Goal: Information Seeking & Learning: Learn about a topic

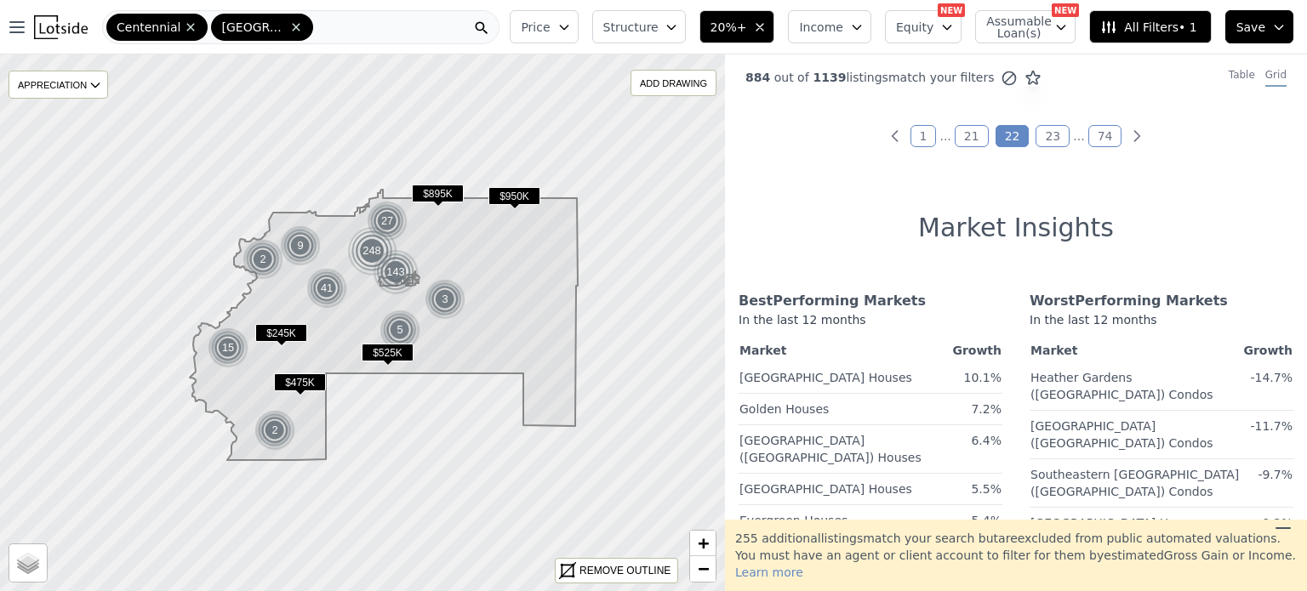
scroll to position [1562, 0]
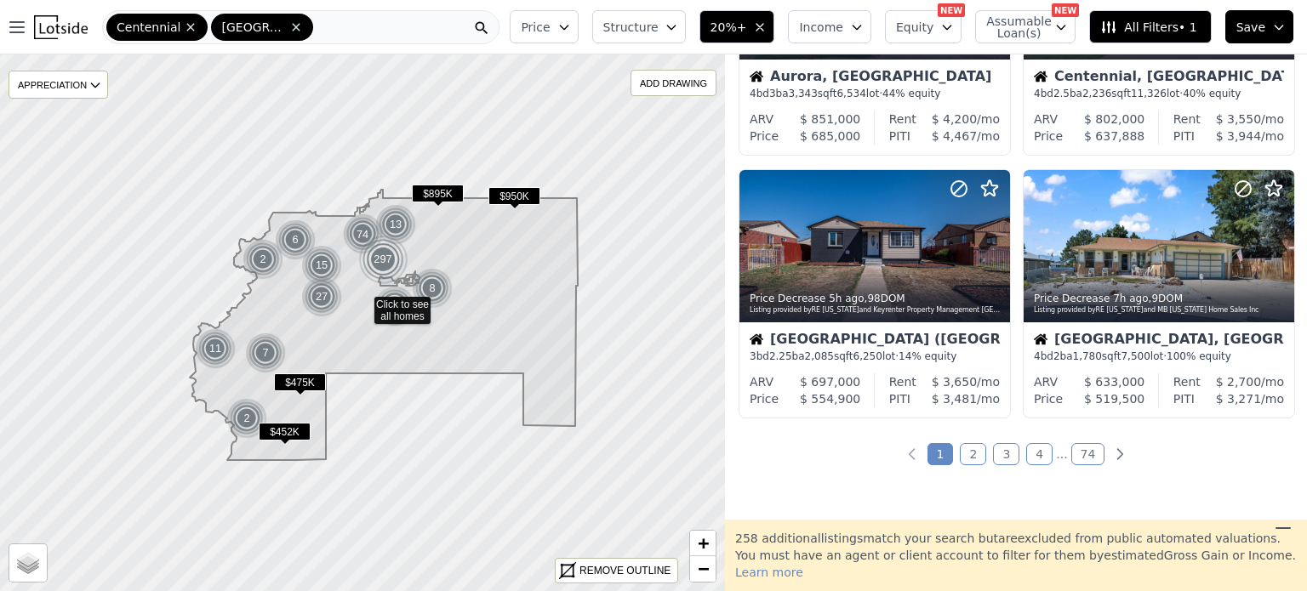
scroll to position [1283, 0]
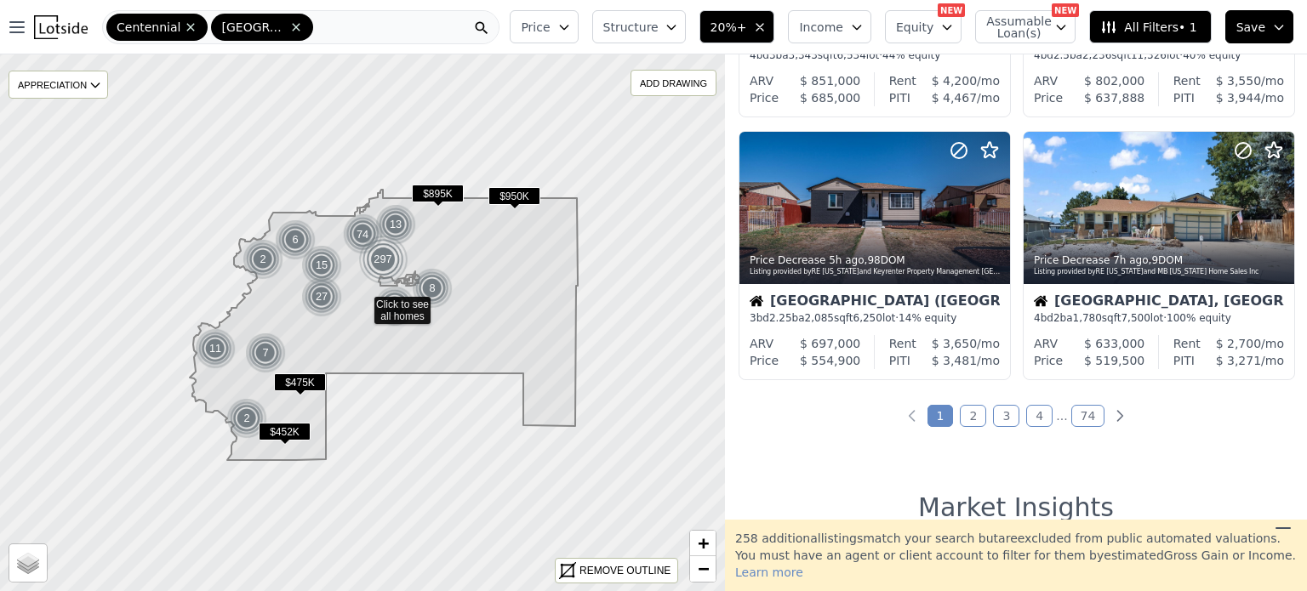
click at [970, 419] on link "2" at bounding box center [973, 416] width 26 height 22
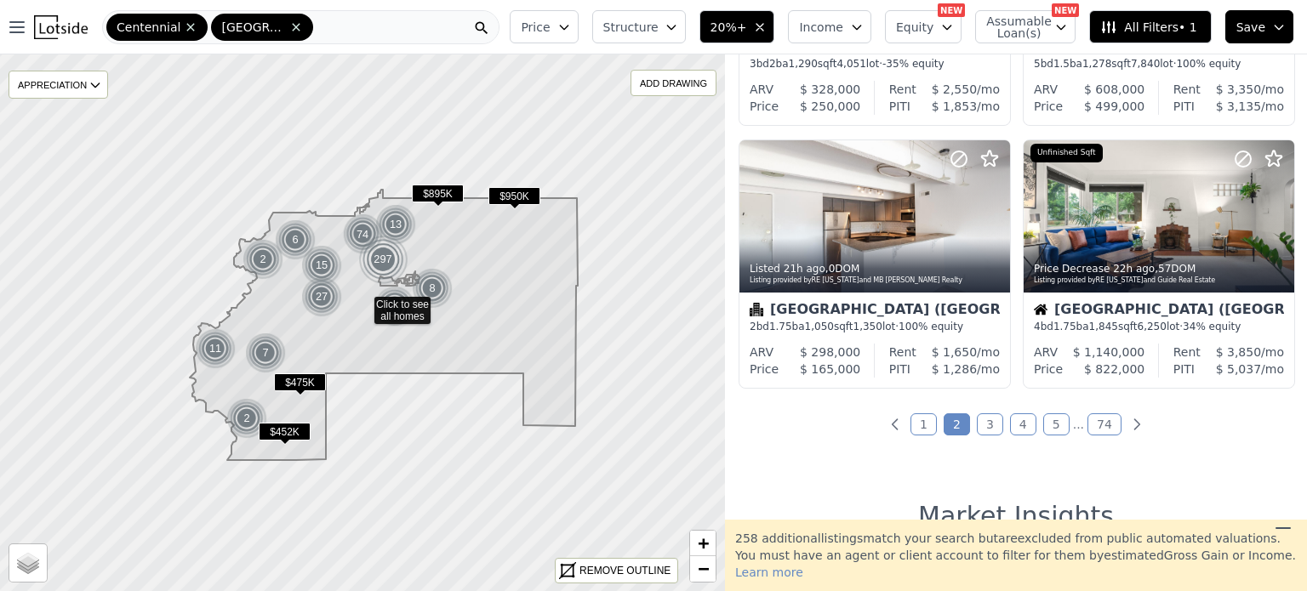
scroll to position [1284, 0]
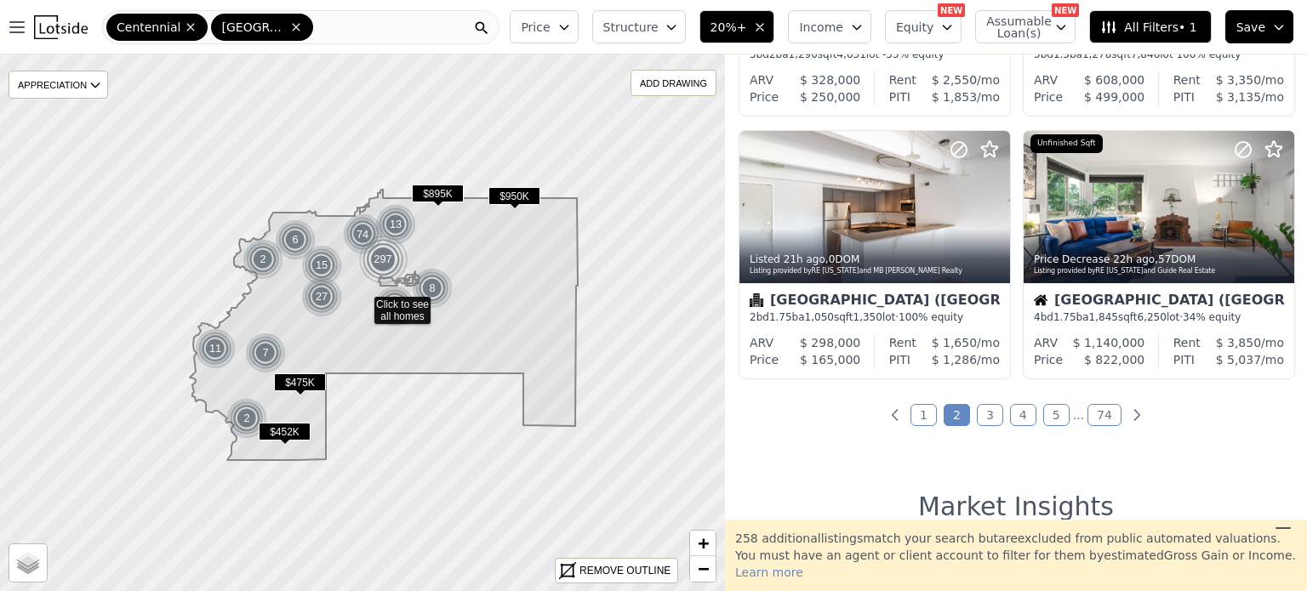
click at [987, 423] on link "3" at bounding box center [990, 415] width 26 height 22
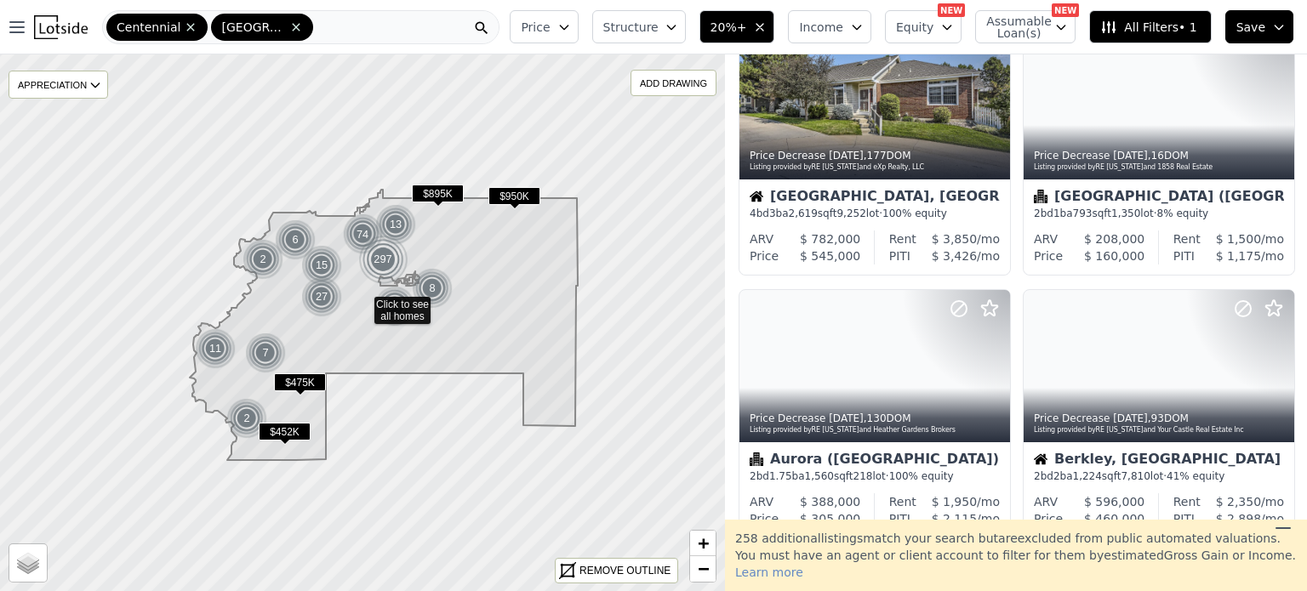
scroll to position [0, 0]
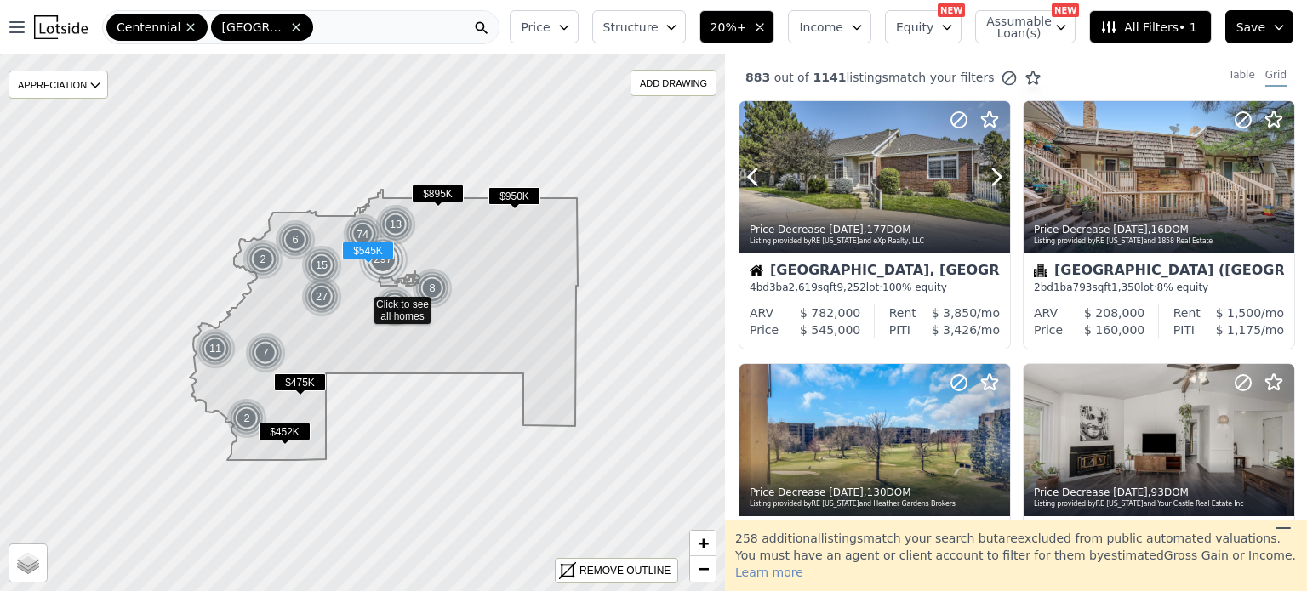
click at [988, 170] on icon at bounding box center [996, 176] width 27 height 27
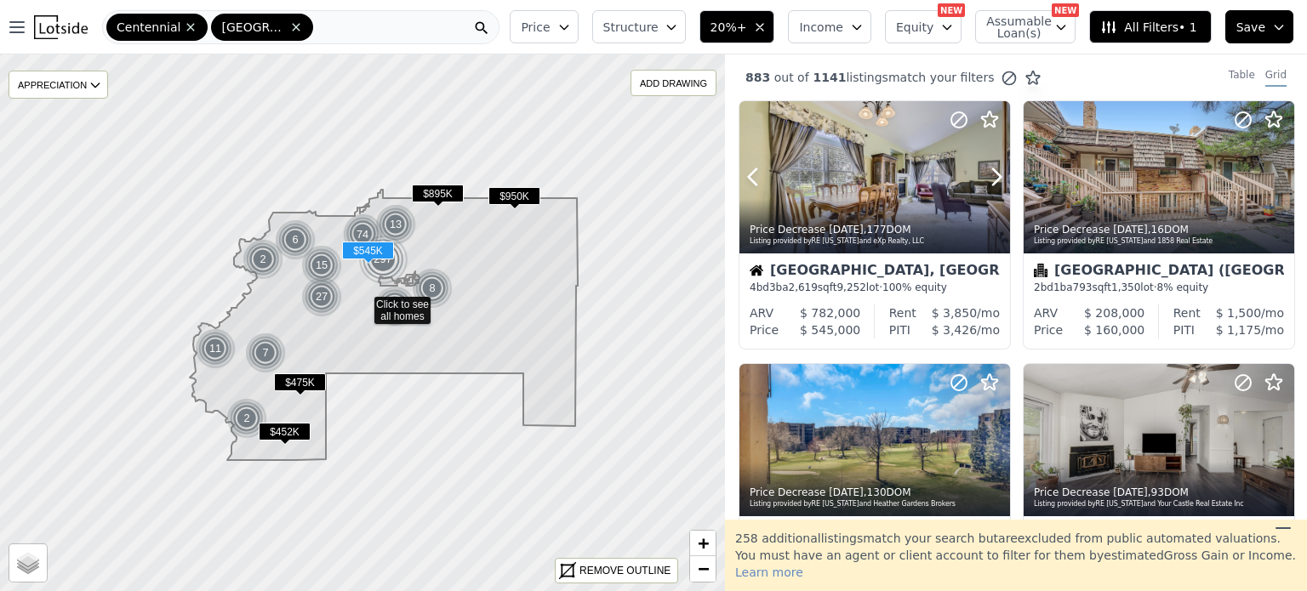
click at [988, 170] on icon at bounding box center [996, 176] width 27 height 27
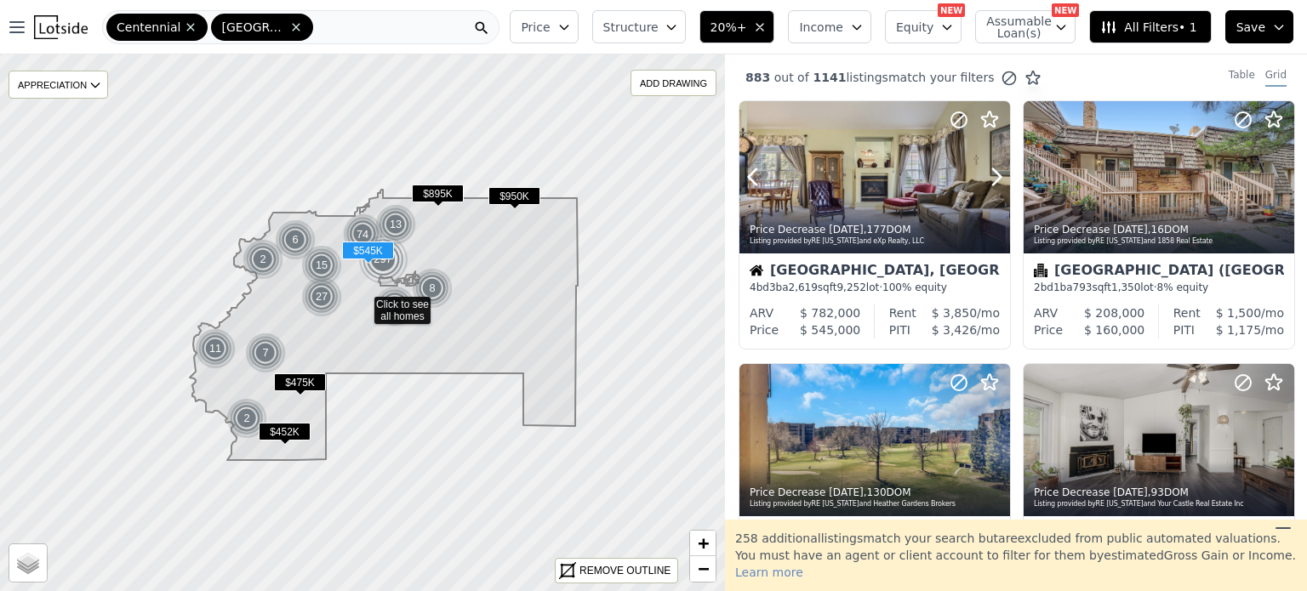
click at [988, 170] on icon at bounding box center [996, 176] width 27 height 27
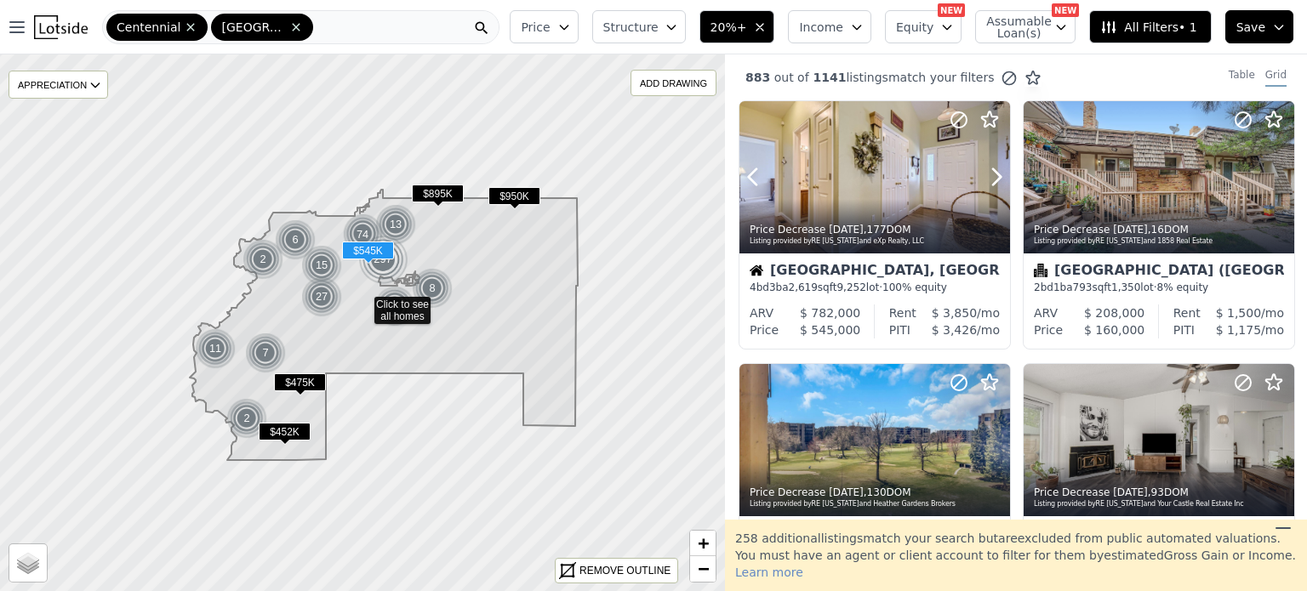
click at [988, 170] on icon at bounding box center [996, 176] width 27 height 27
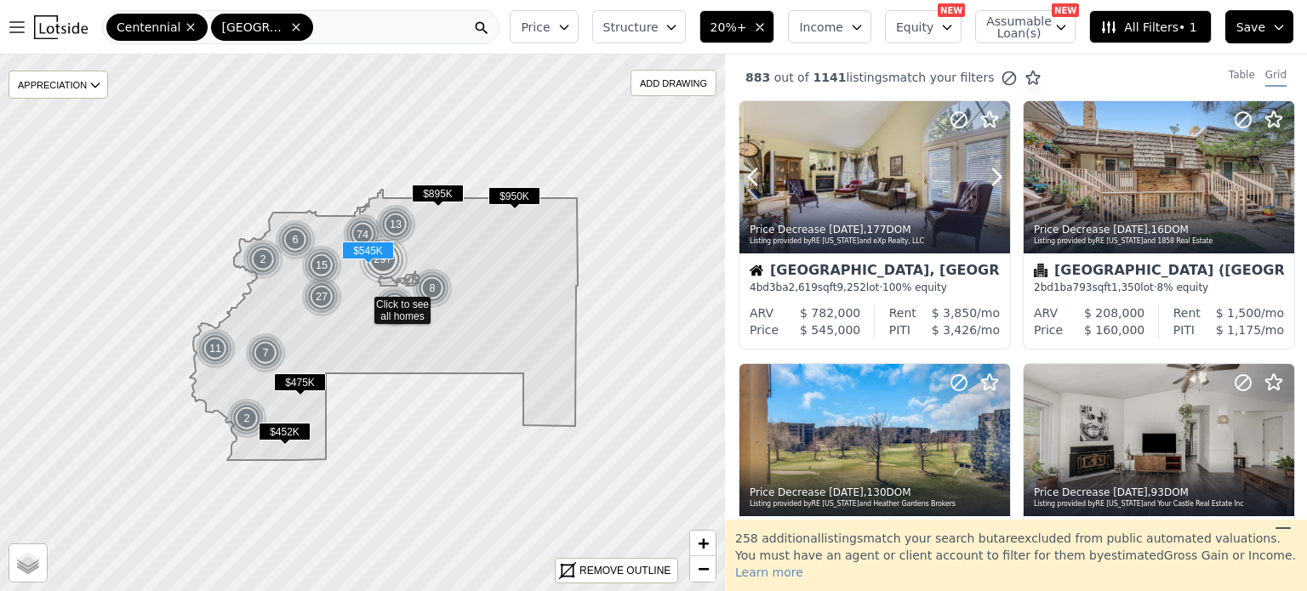
click at [988, 170] on icon at bounding box center [996, 176] width 27 height 27
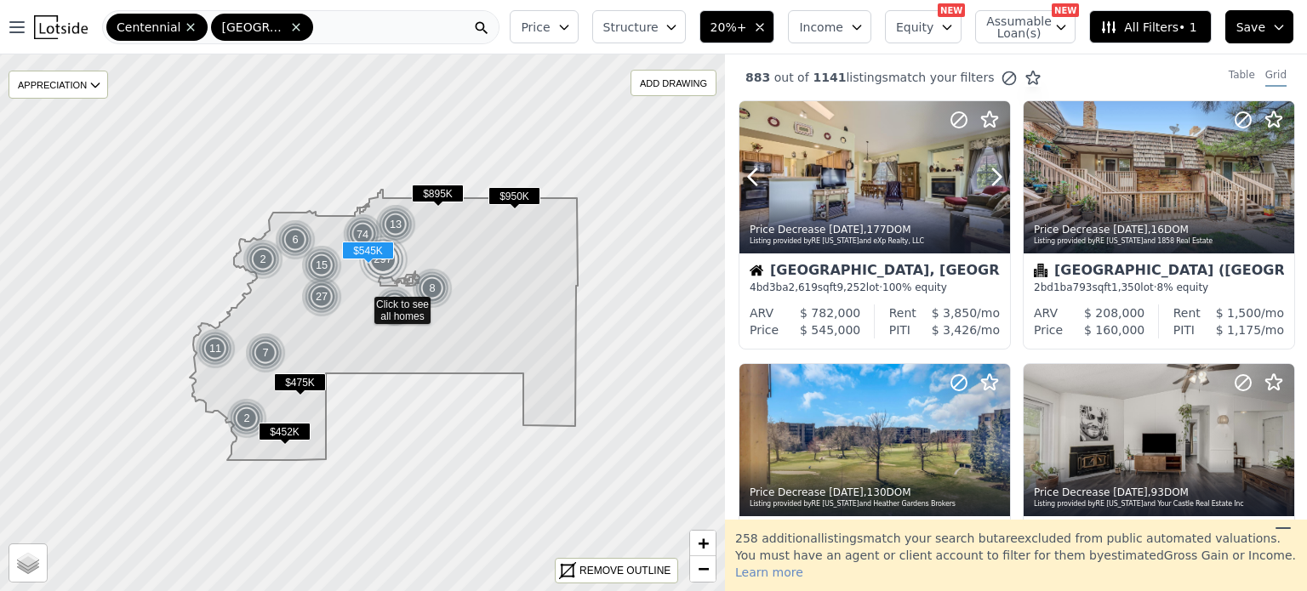
click at [988, 170] on icon at bounding box center [996, 176] width 27 height 27
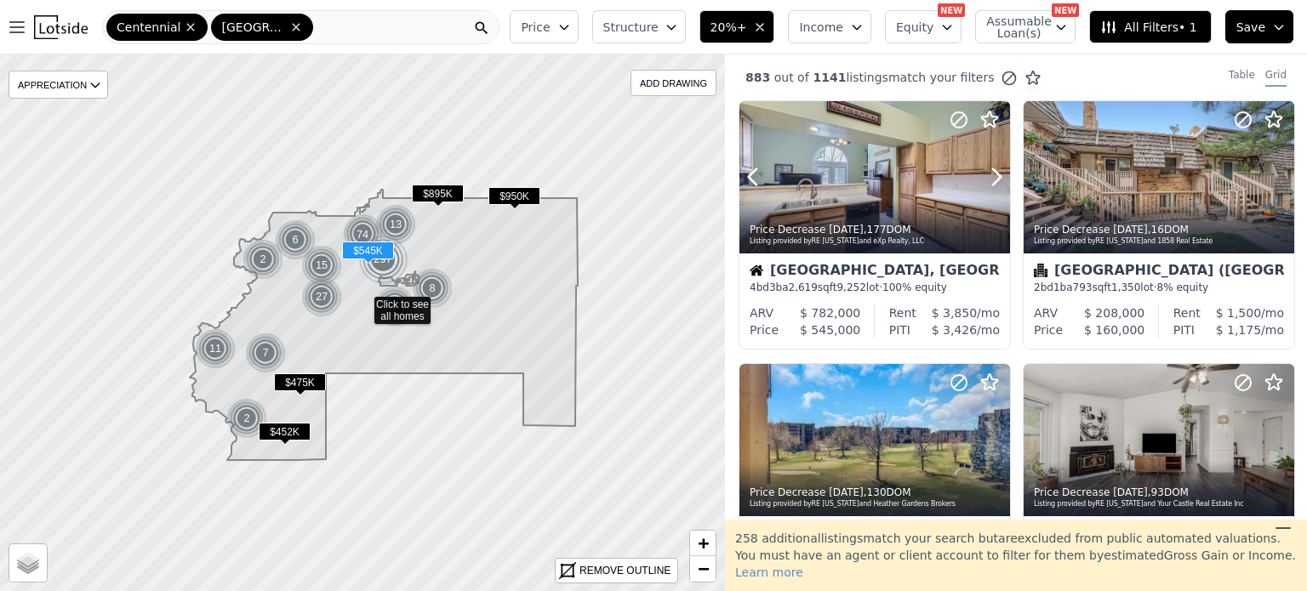
click at [988, 170] on icon at bounding box center [996, 176] width 27 height 27
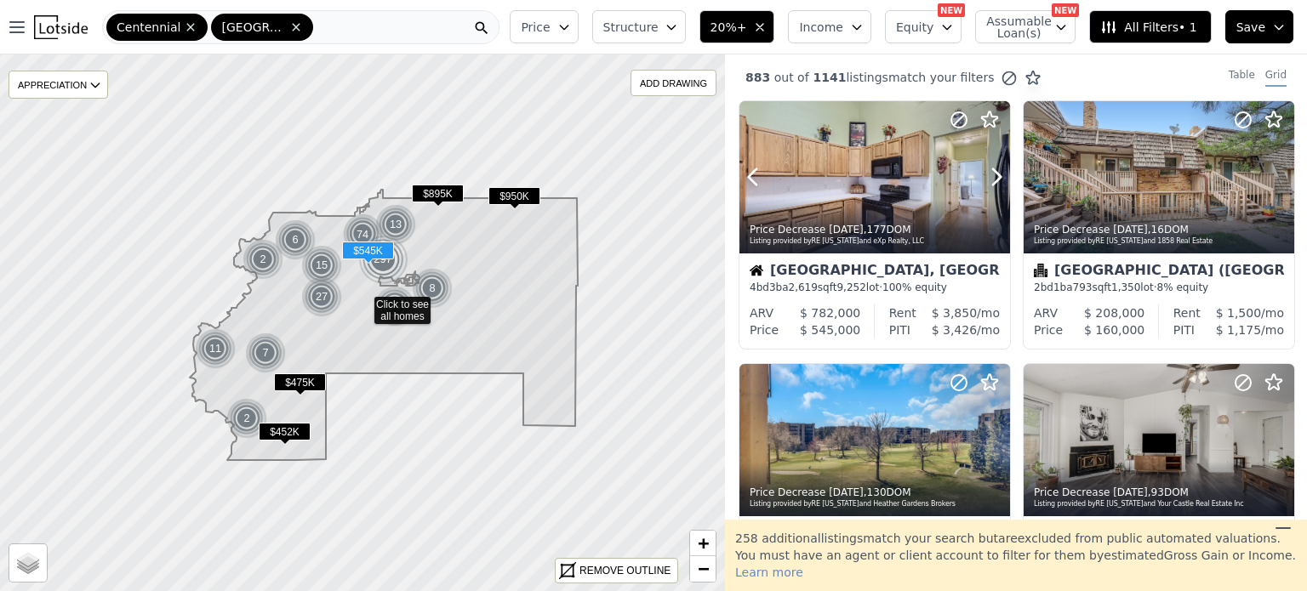
click at [988, 170] on icon at bounding box center [996, 176] width 27 height 27
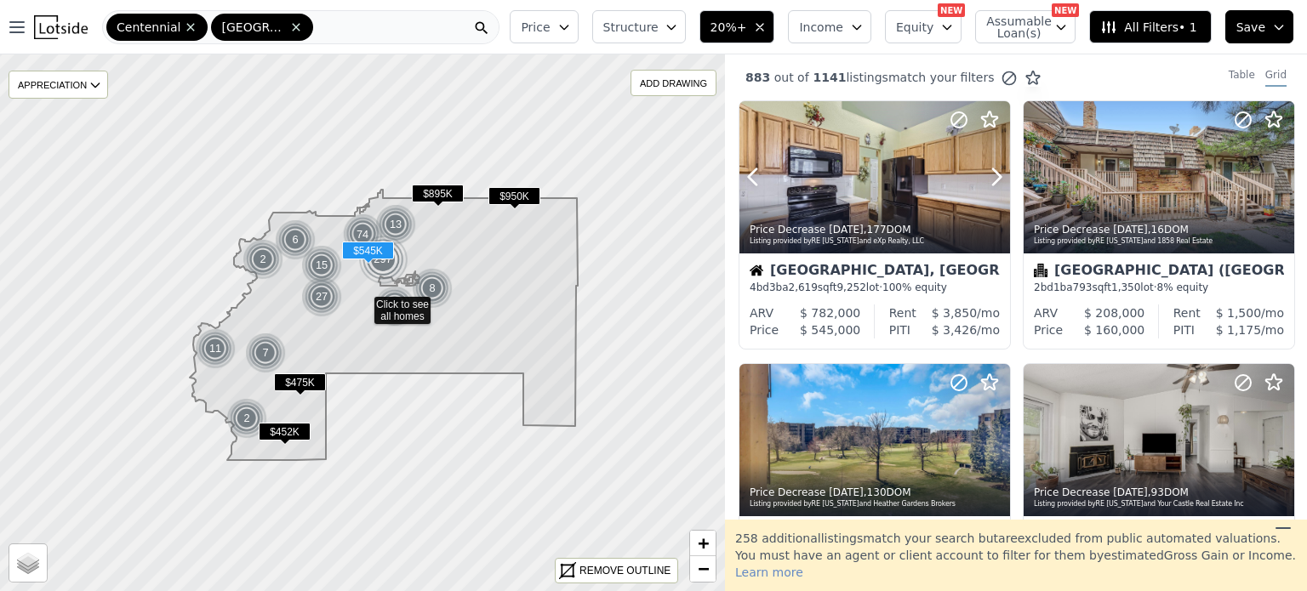
click at [988, 170] on icon at bounding box center [996, 176] width 27 height 27
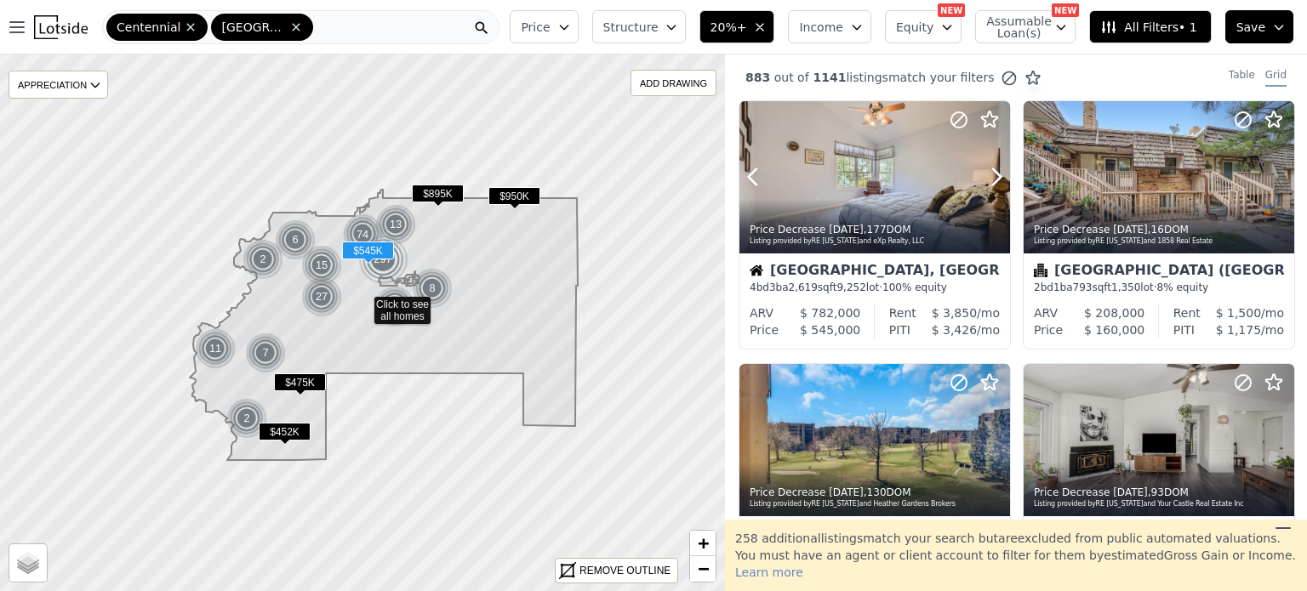
click at [988, 170] on icon at bounding box center [996, 176] width 27 height 27
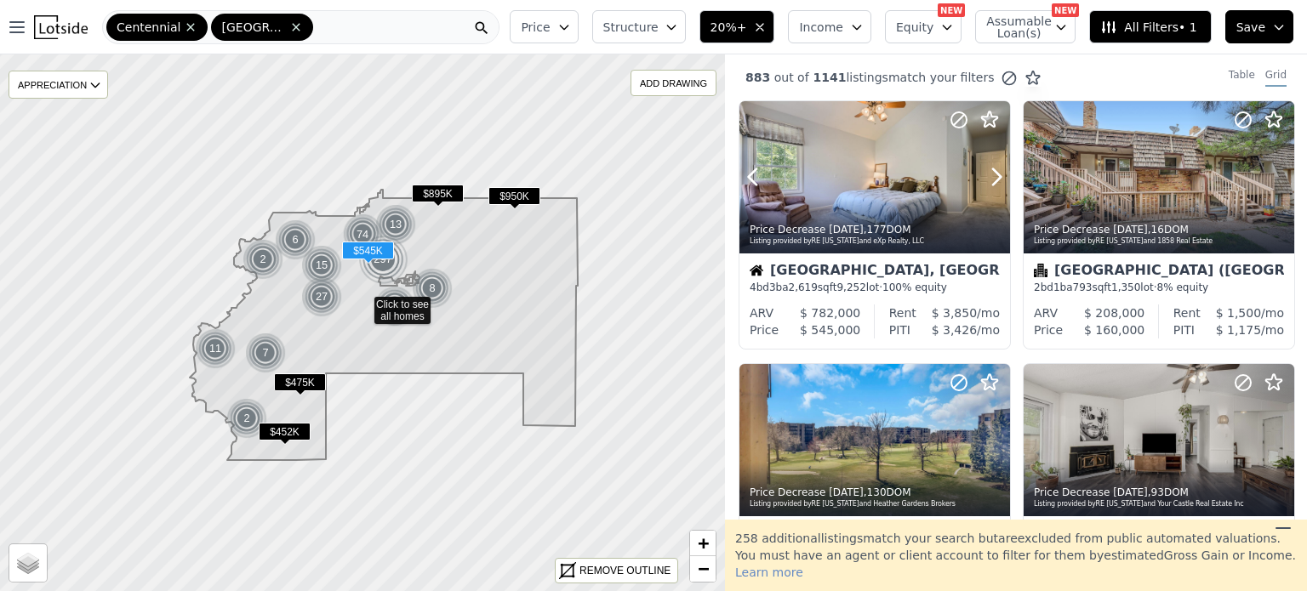
click at [988, 170] on icon at bounding box center [996, 176] width 27 height 27
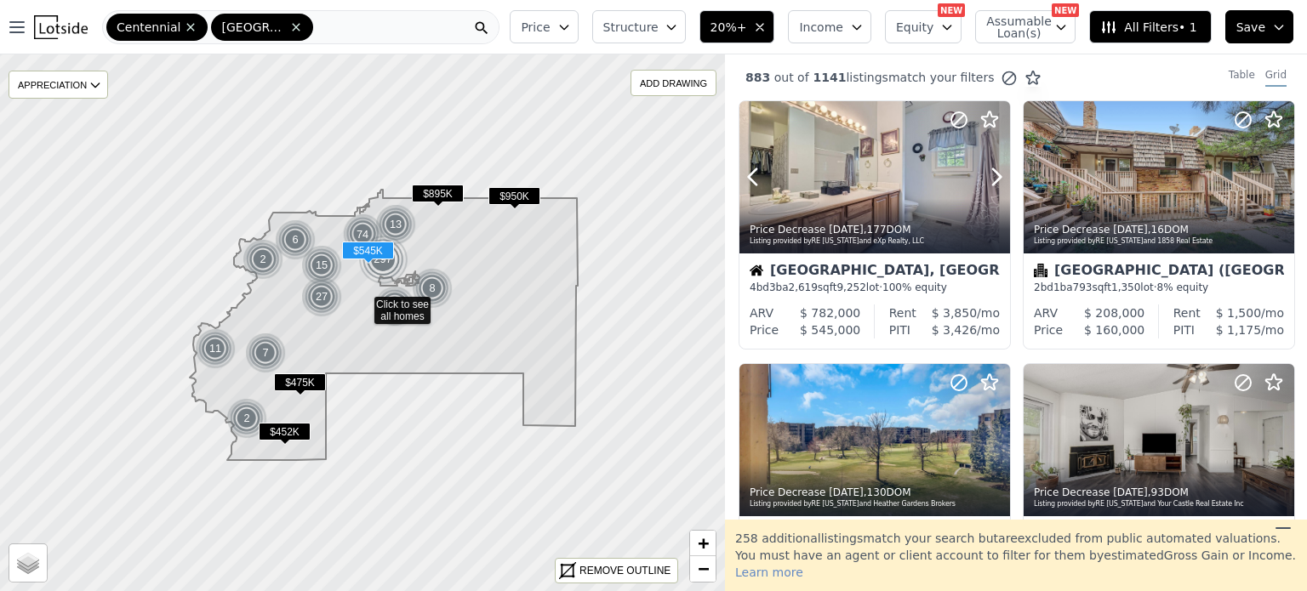
click at [988, 170] on icon at bounding box center [996, 176] width 27 height 27
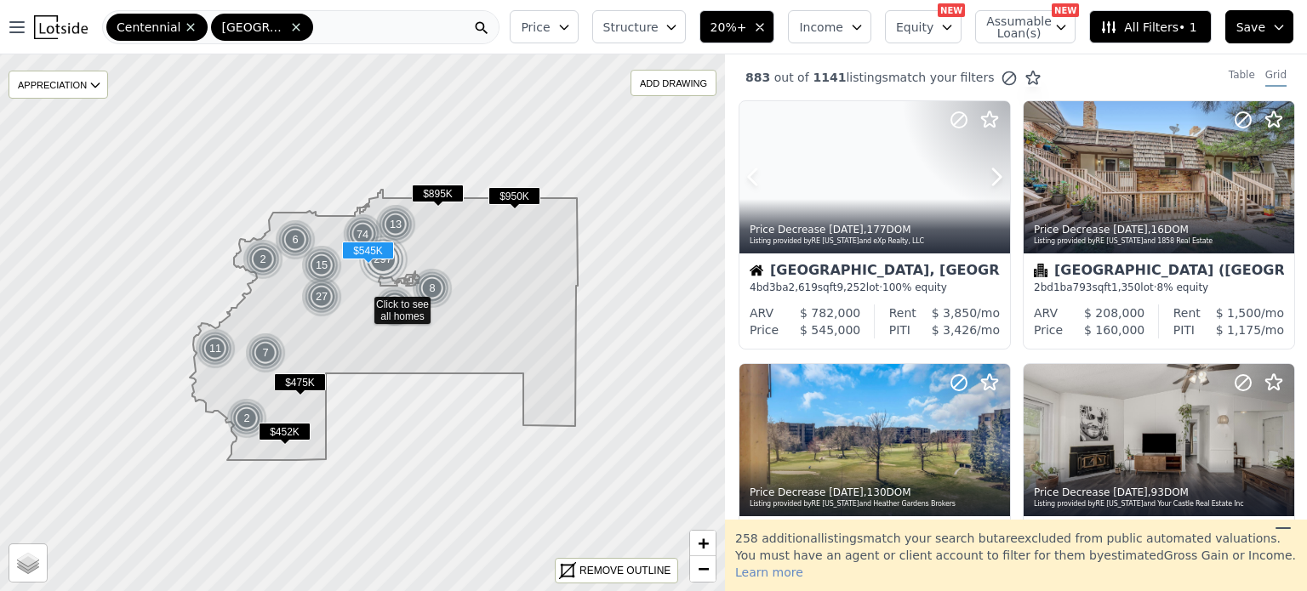
click at [988, 170] on icon at bounding box center [996, 176] width 27 height 27
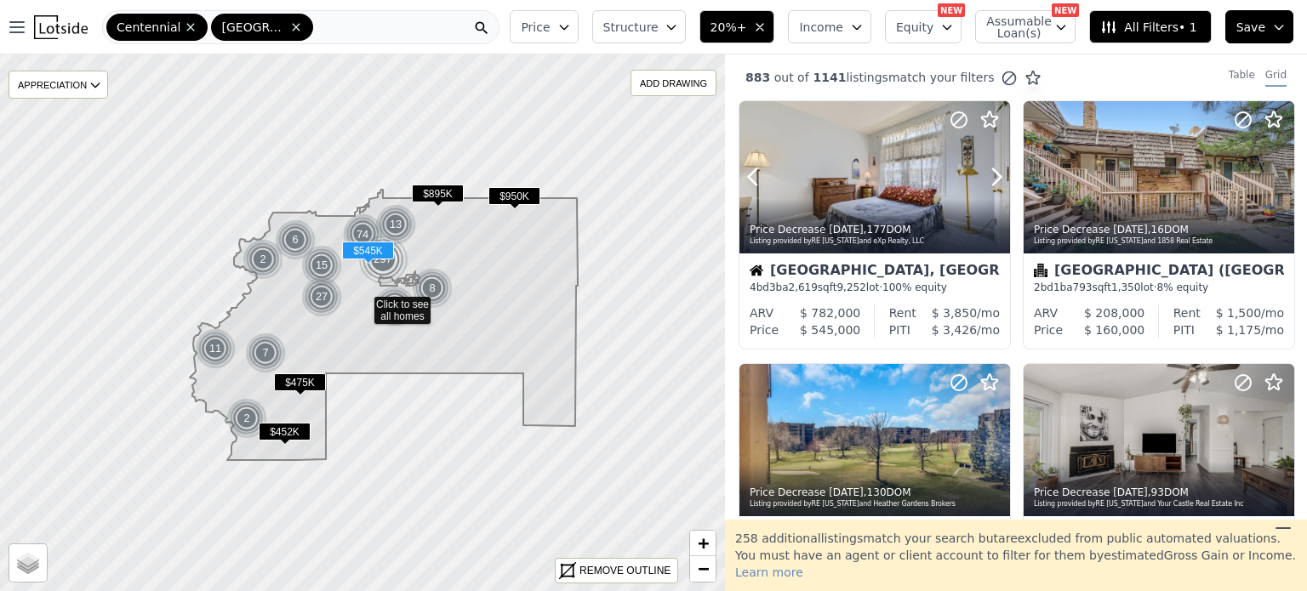
click at [988, 170] on icon at bounding box center [996, 176] width 27 height 27
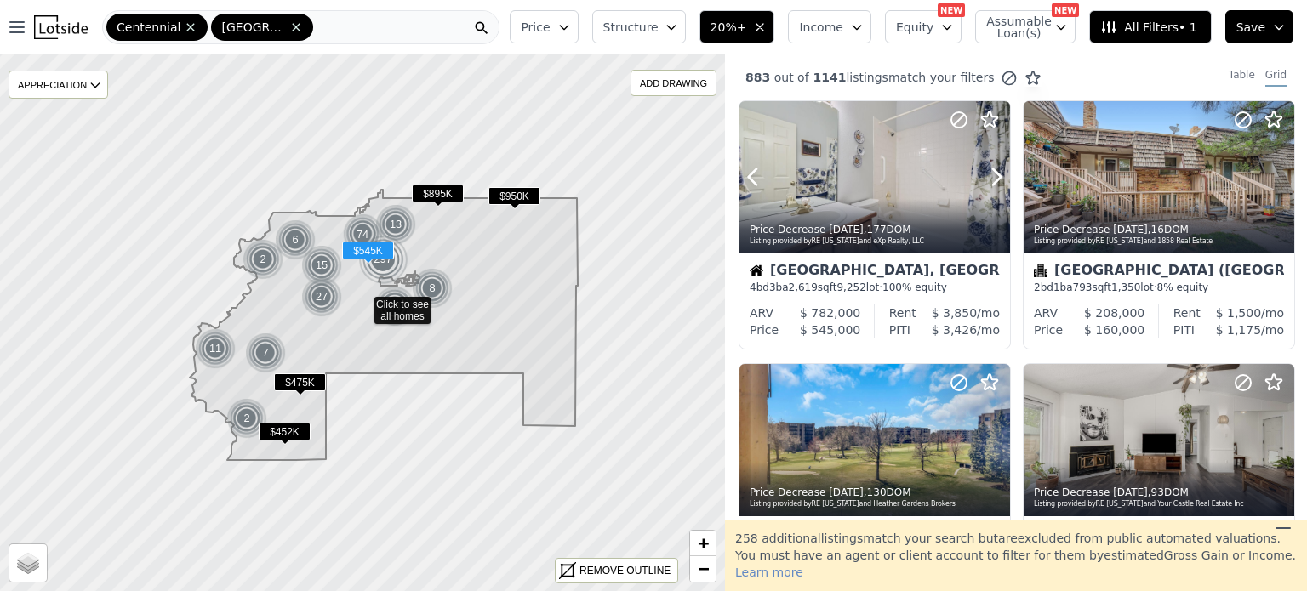
click at [875, 180] on div at bounding box center [874, 177] width 271 height 152
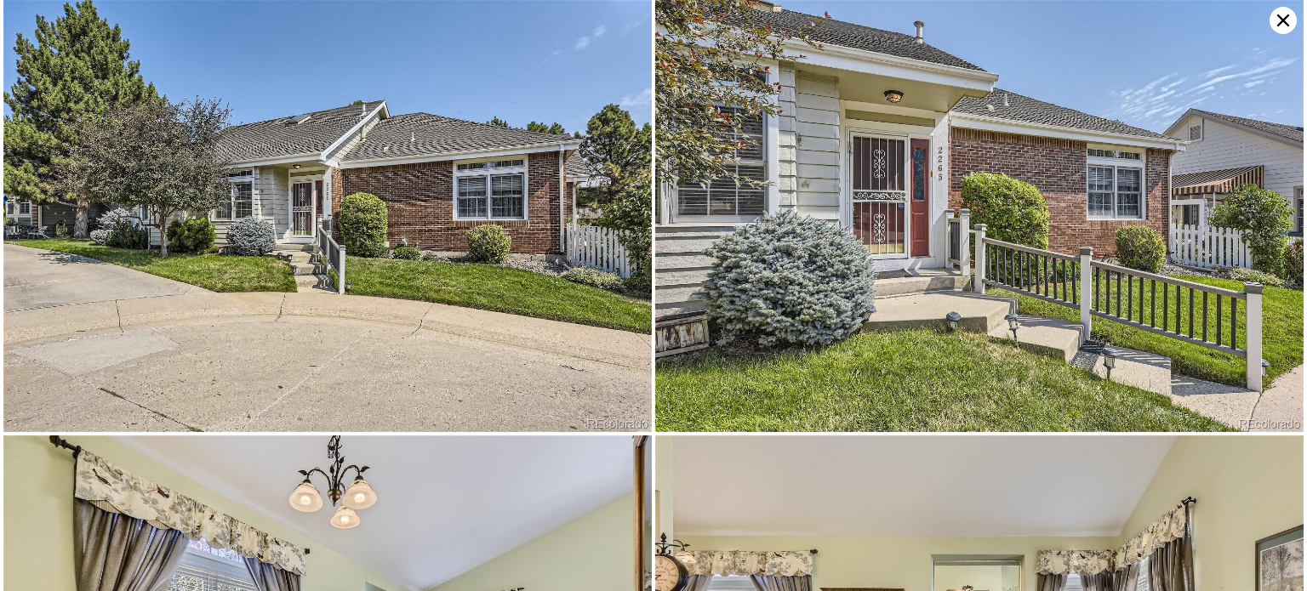
scroll to position [0, 7]
click at [521, 248] on img at bounding box center [327, 216] width 648 height 432
click at [463, 225] on img at bounding box center [327, 216] width 648 height 432
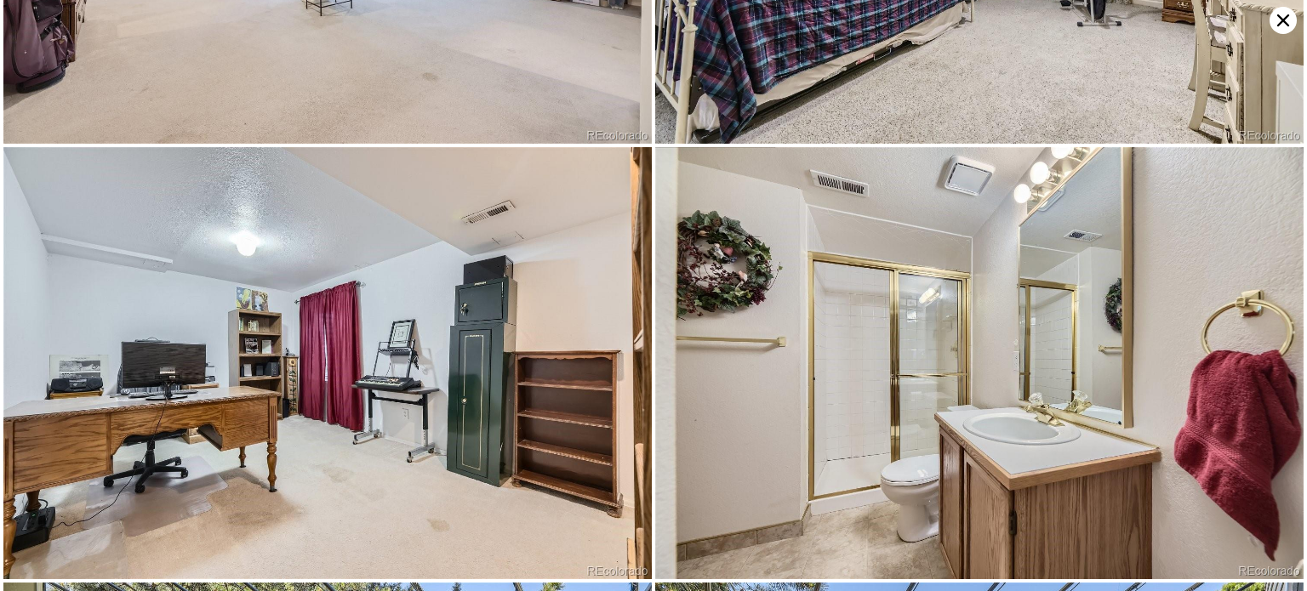
scroll to position [4312, 0]
